Goal: Transaction & Acquisition: Obtain resource

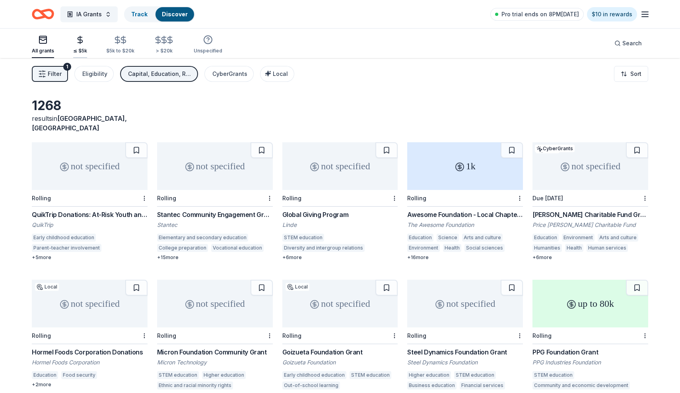
click at [78, 39] on icon "button" at bounding box center [80, 39] width 9 height 9
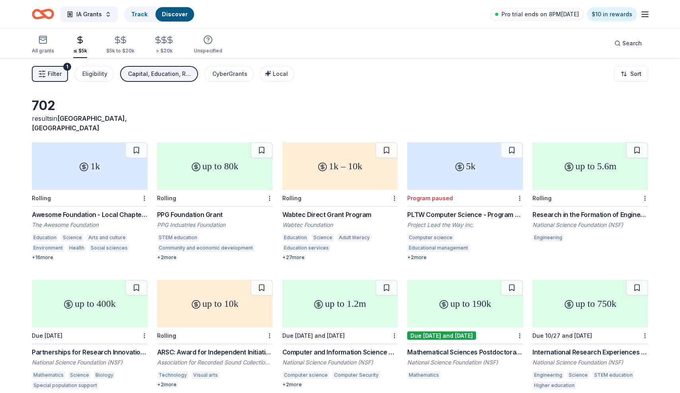
click at [319, 210] on div "Wabtec Direct Grant Program" at bounding box center [340, 215] width 116 height 10
click at [79, 10] on span "IA Grants" at bounding box center [88, 15] width 25 height 10
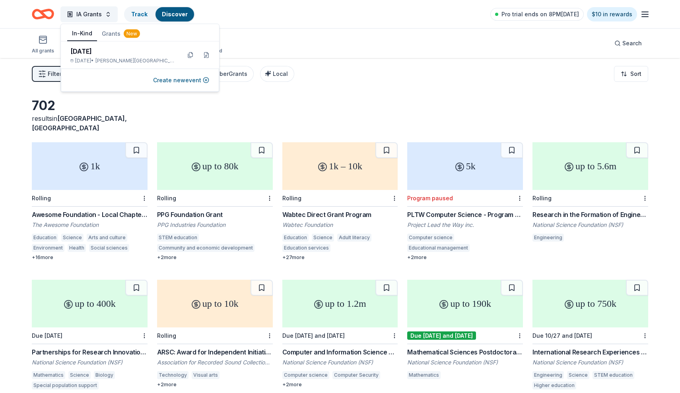
click at [83, 34] on button "In-Kind" at bounding box center [82, 33] width 30 height 15
click at [83, 33] on button "In-Kind" at bounding box center [82, 33] width 30 height 15
click at [159, 19] on div "Discover" at bounding box center [174, 14] width 39 height 14
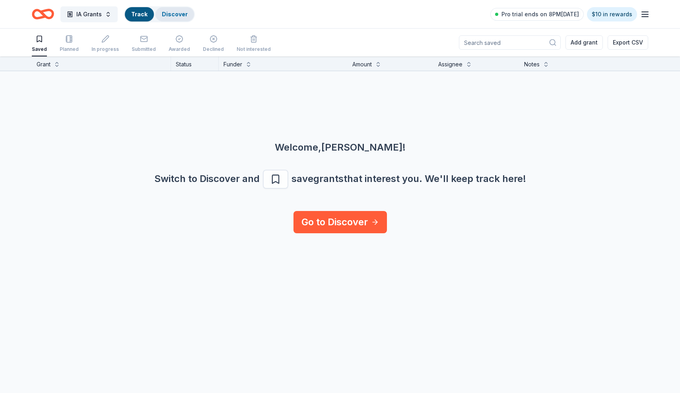
click at [163, 14] on link "Discover" at bounding box center [175, 14] width 26 height 7
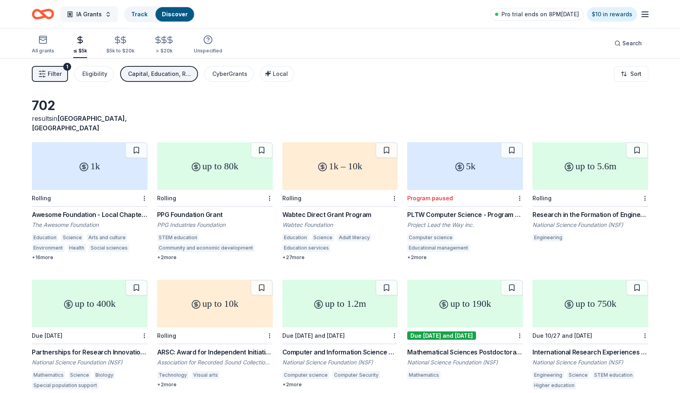
click at [90, 13] on span "IA Grants" at bounding box center [88, 15] width 25 height 10
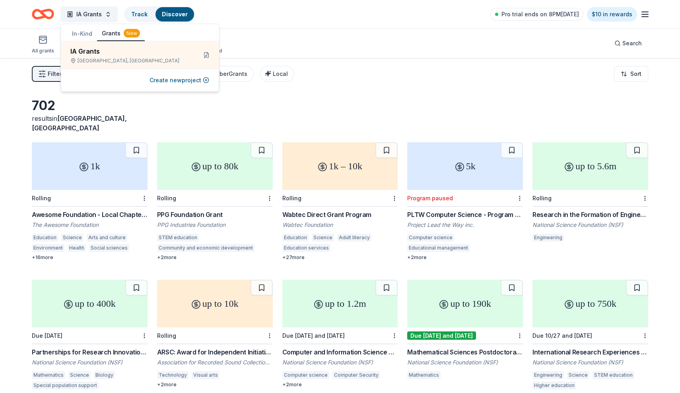
click at [81, 33] on button "In-Kind" at bounding box center [82, 34] width 30 height 14
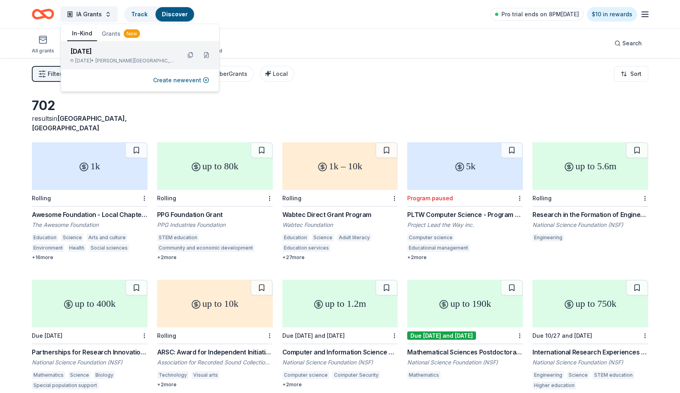
click at [86, 51] on div "[DATE]" at bounding box center [122, 51] width 104 height 10
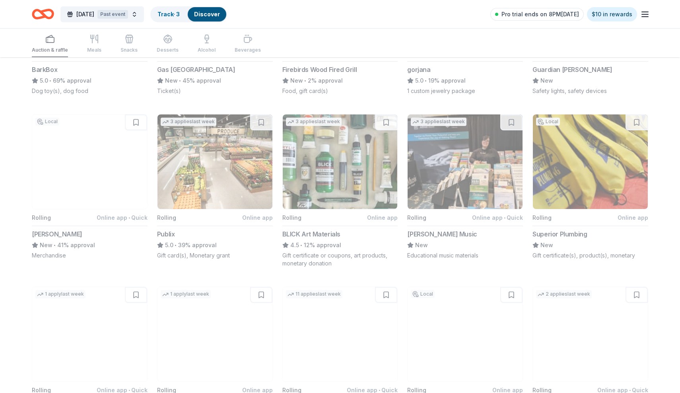
scroll to position [673, 0]
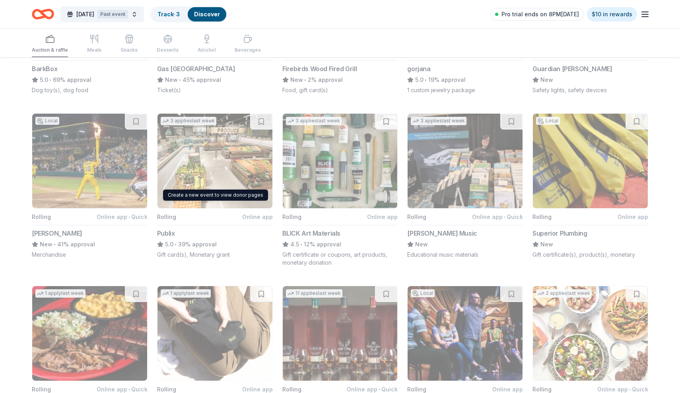
click at [166, 216] on button "3 applies last week Rolling Online app Publix 5.0 • 39% approval Gift card(s), …" at bounding box center [215, 185] width 116 height 145
click at [185, 161] on button "3 applies last week Rolling Online app Publix 5.0 • 39% approval Gift card(s), …" at bounding box center [215, 185] width 116 height 145
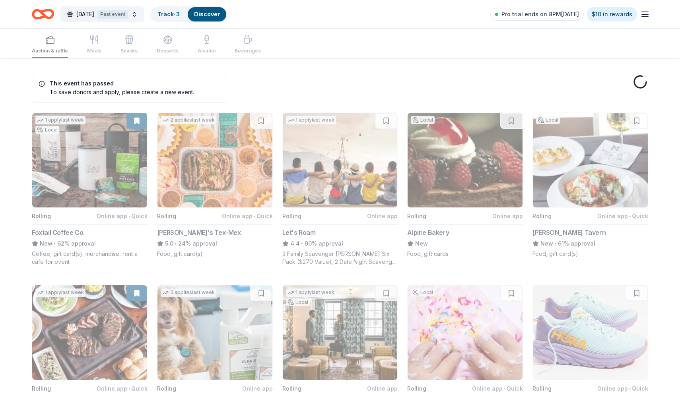
scroll to position [0, 0]
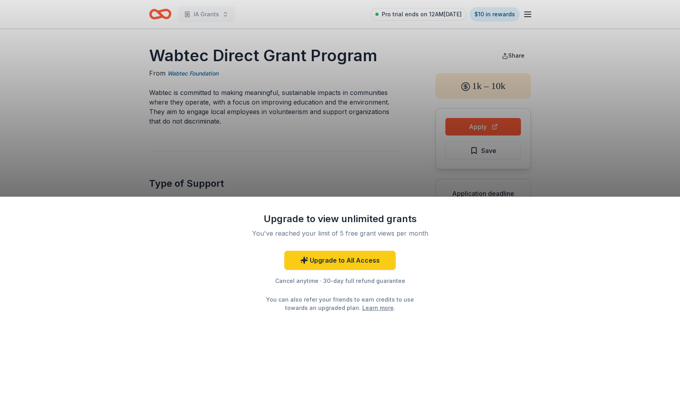
click at [300, 162] on div "Upgrade to view unlimited grants You've reached your limit of 5 free grant view…" at bounding box center [340, 196] width 680 height 393
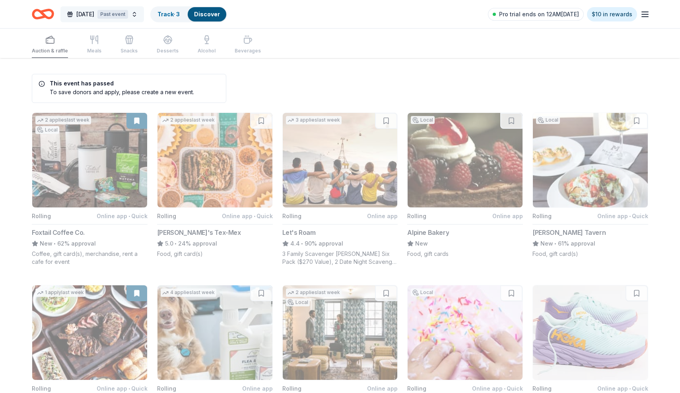
click at [88, 15] on span "[DATE]" at bounding box center [85, 15] width 18 height 10
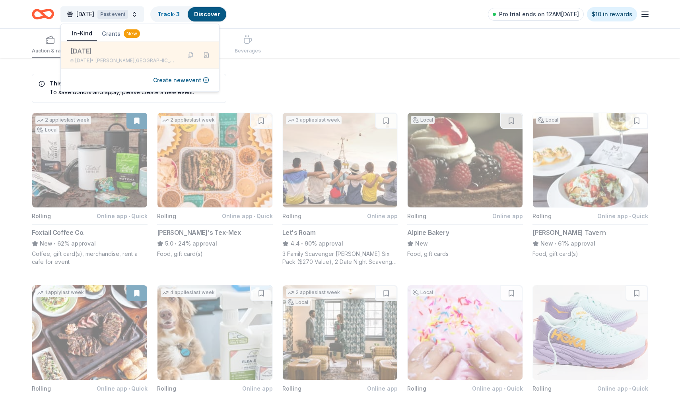
click at [207, 57] on button at bounding box center [206, 55] width 13 height 13
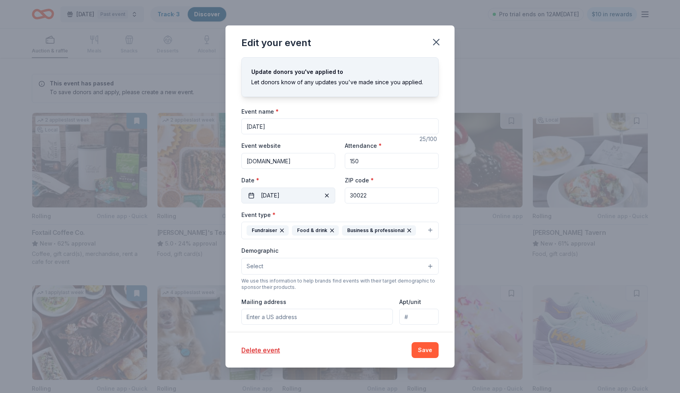
click at [287, 199] on button "[DATE]" at bounding box center [288, 196] width 94 height 16
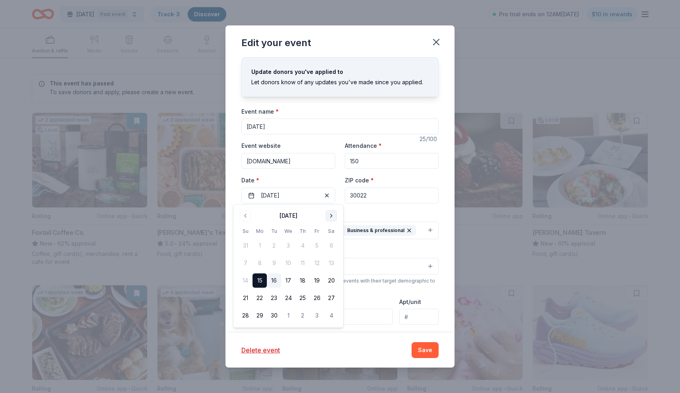
click at [332, 217] on button "Go to next month" at bounding box center [330, 215] width 11 height 11
click at [263, 316] on button "27" at bounding box center [259, 315] width 14 height 14
click at [424, 349] on button "Save" at bounding box center [424, 350] width 27 height 16
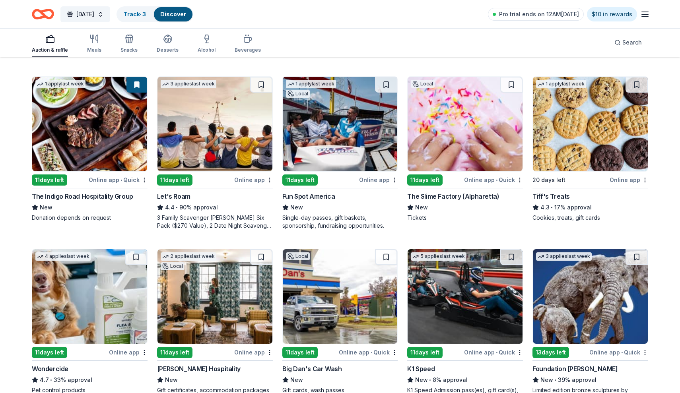
scroll to position [250, 0]
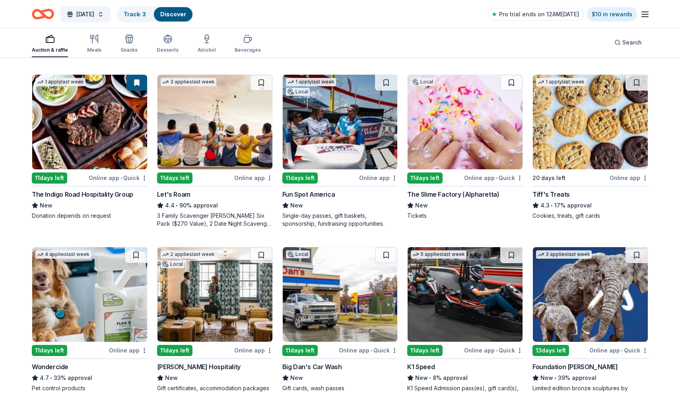
click at [205, 128] on img at bounding box center [214, 122] width 115 height 95
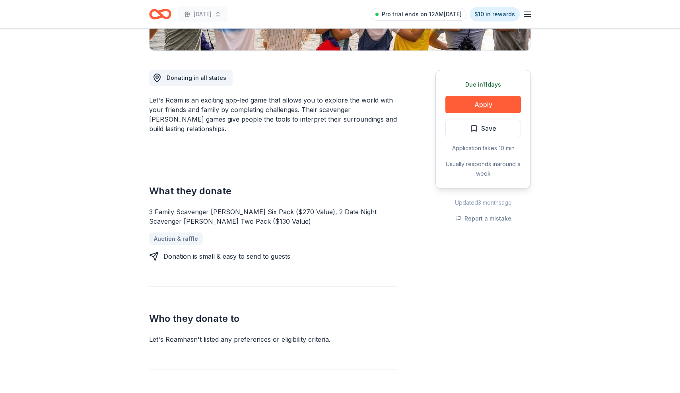
scroll to position [192, 0]
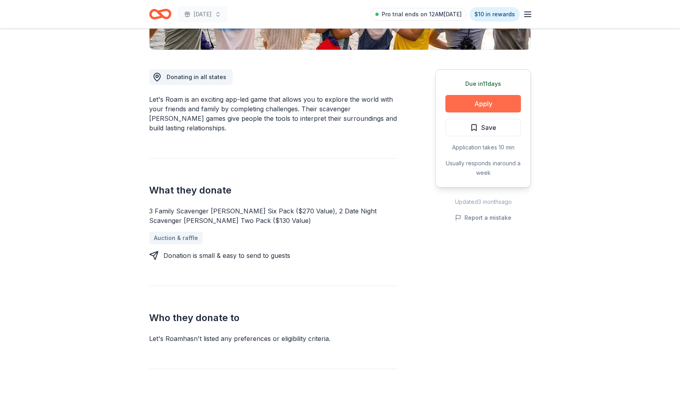
click at [494, 101] on button "Apply" at bounding box center [483, 103] width 76 height 17
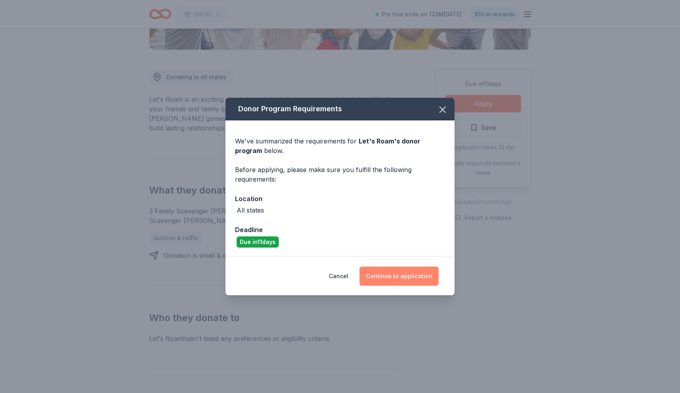
click at [388, 273] on button "Continue to application" at bounding box center [398, 276] width 79 height 19
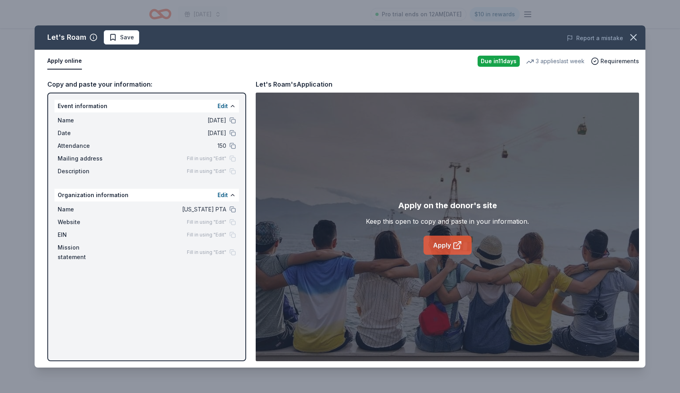
click at [435, 252] on link "Apply" at bounding box center [447, 245] width 48 height 19
